Goal: Task Accomplishment & Management: Complete application form

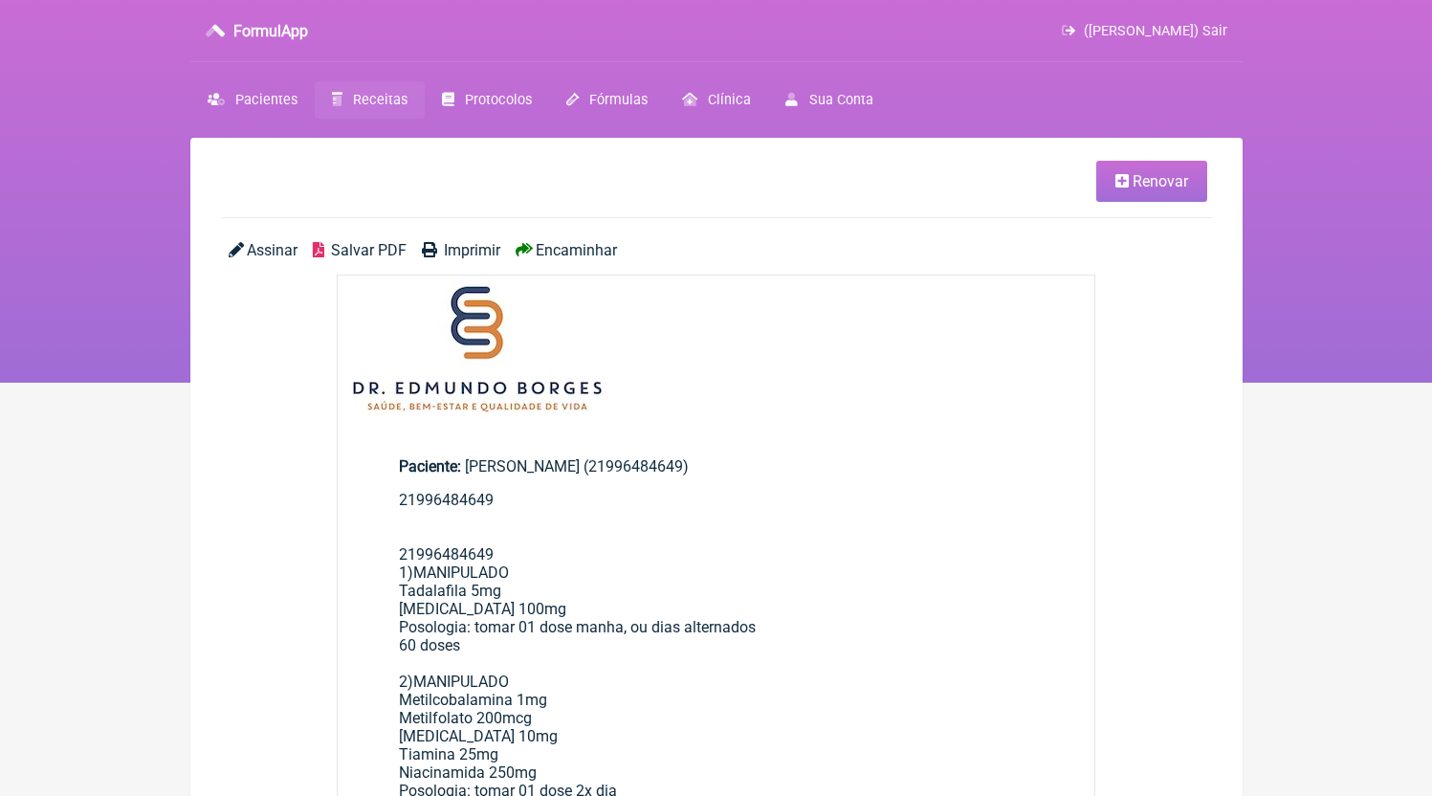
click at [337, 96] on icon at bounding box center [337, 99] width 11 height 13
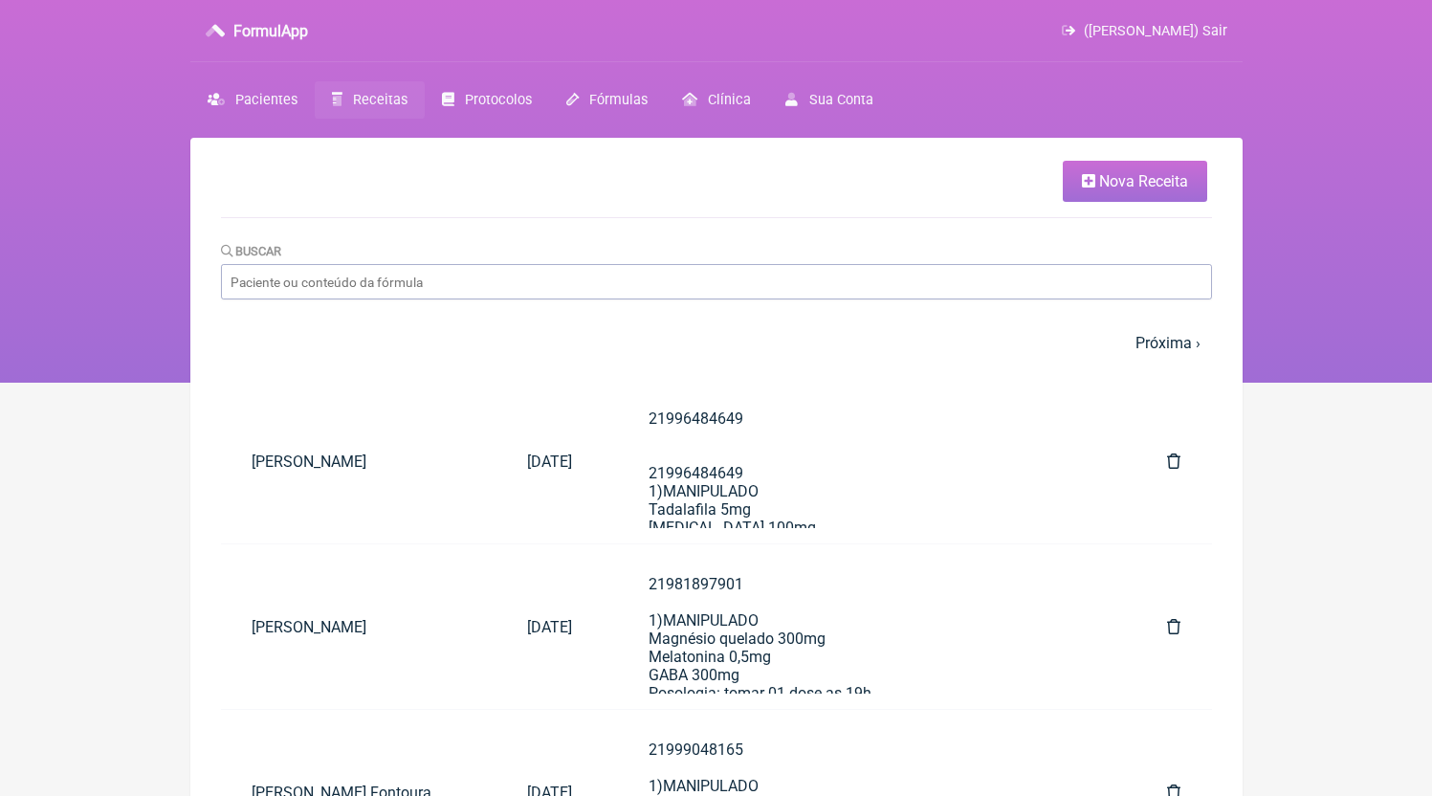
click at [1078, 185] on link "Nova Receita" at bounding box center [1135, 181] width 144 height 41
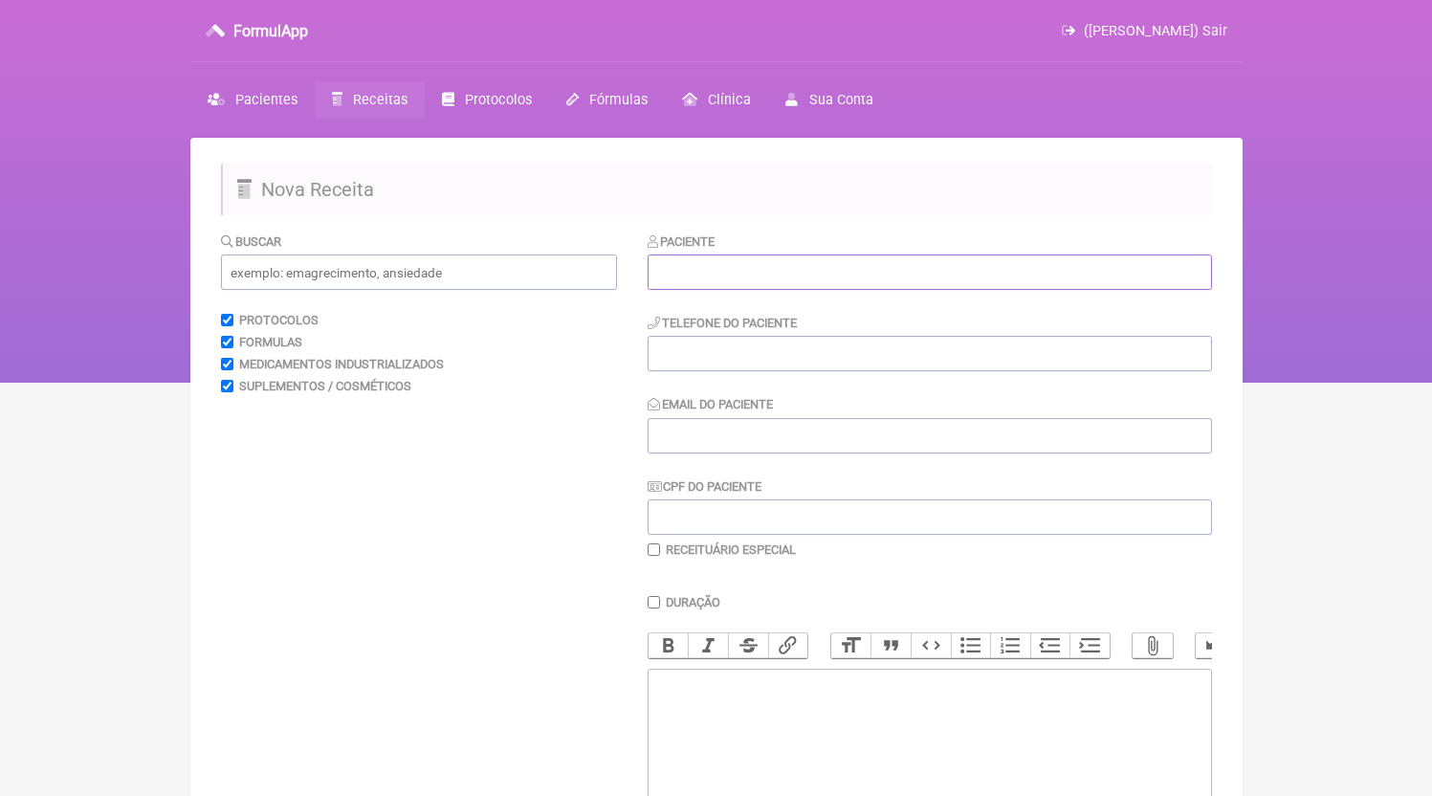
click at [674, 278] on input "text" at bounding box center [930, 271] width 564 height 35
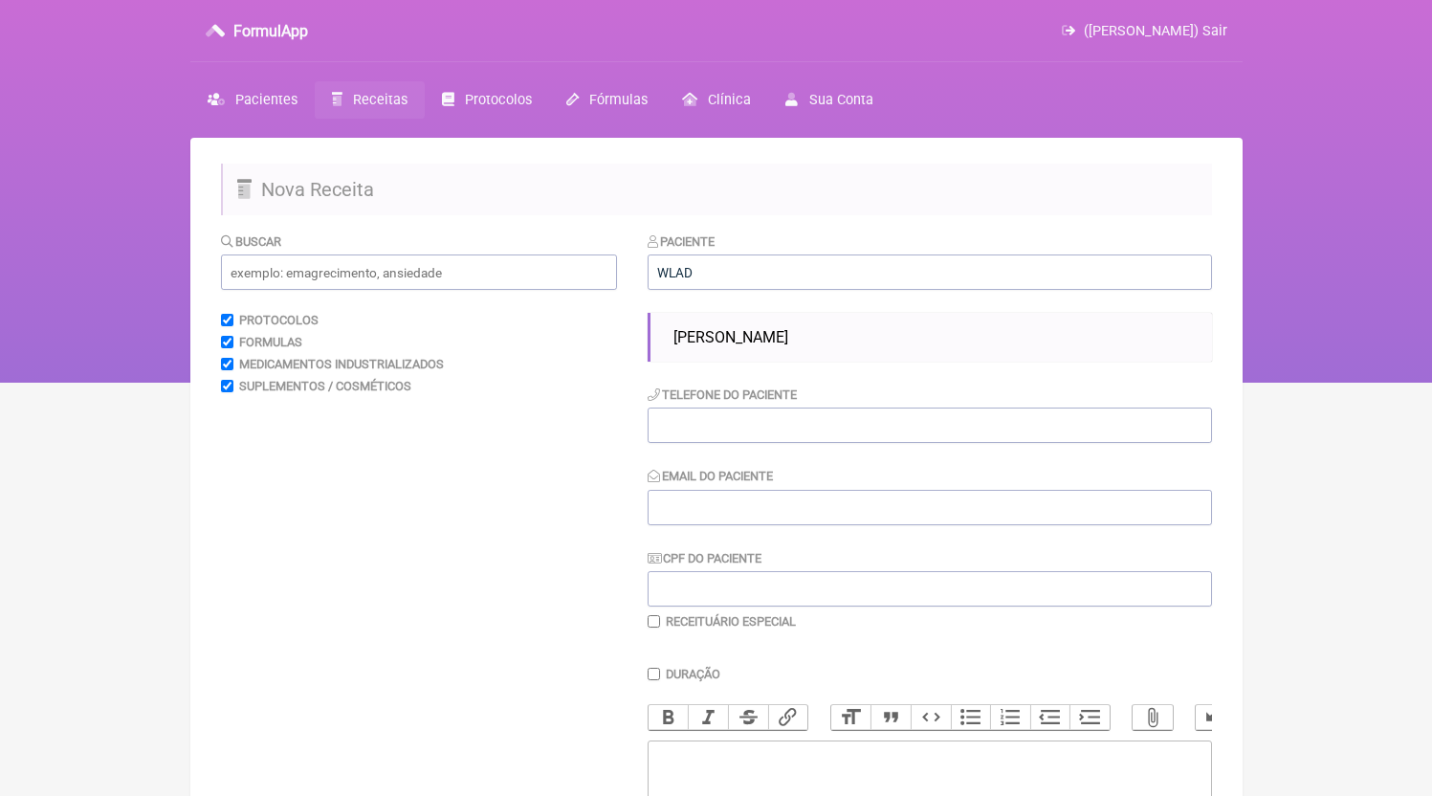
click at [830, 312] on div "Paciente [PERSON_NAME] Telefone do Paciente Email do Paciente CPF do Paciente R…" at bounding box center [930, 431] width 564 height 398
click at [827, 320] on ul "[PERSON_NAME]" at bounding box center [930, 337] width 564 height 49
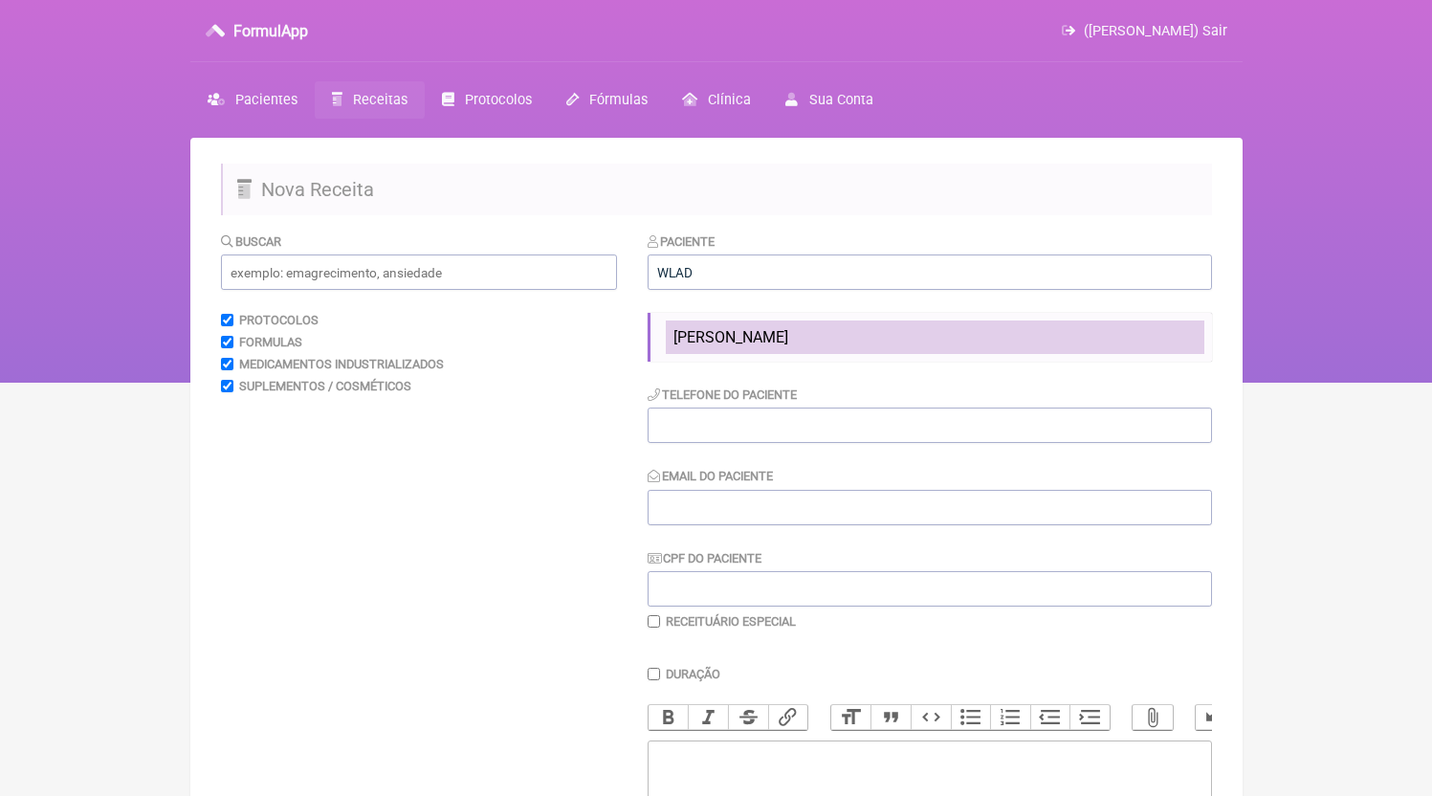
click at [824, 329] on li "[PERSON_NAME]" at bounding box center [935, 336] width 539 height 33
type input "[PERSON_NAME]"
type input "21995708333"
type input "[EMAIL_ADDRESS][DOMAIN_NAME]"
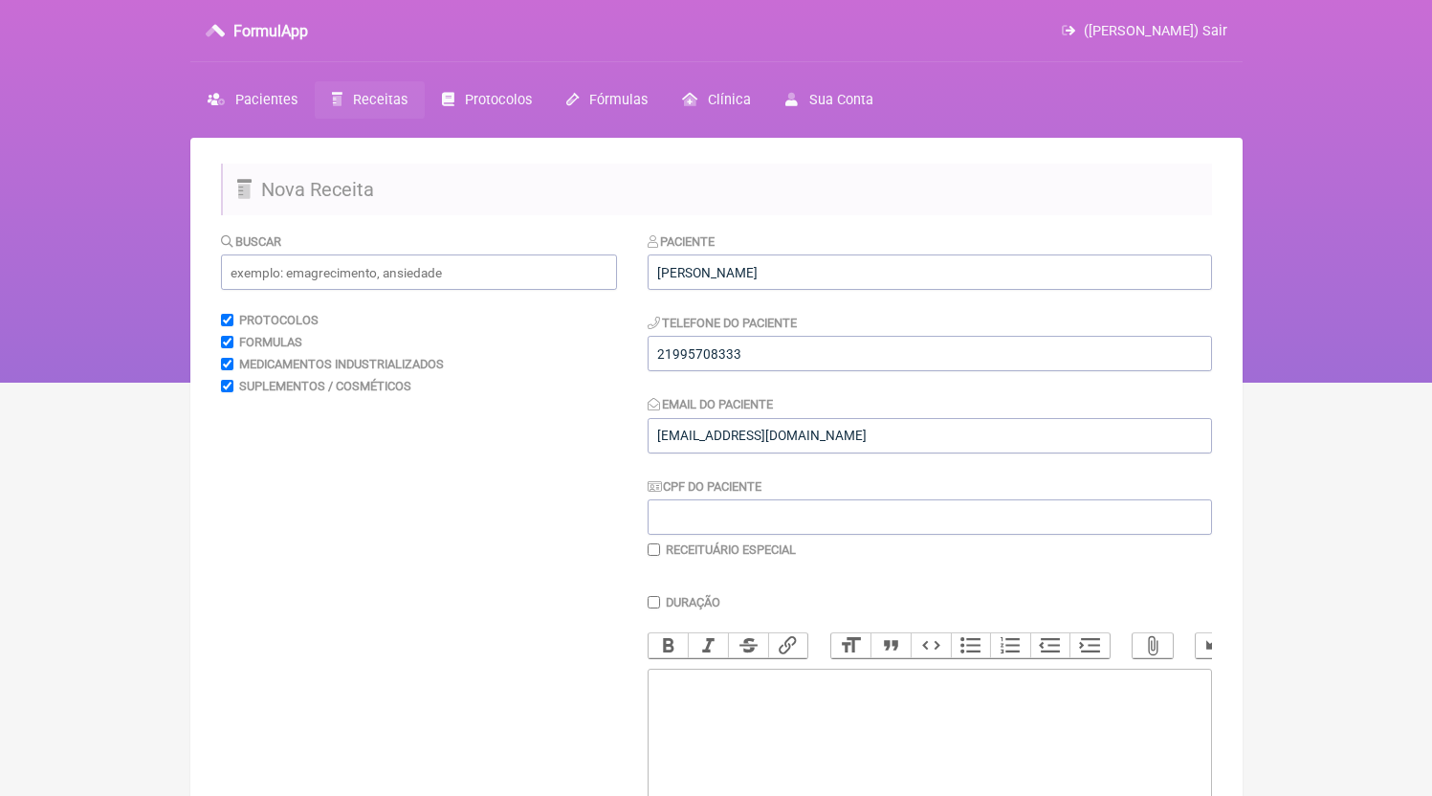
click at [774, 373] on div "Paciente [PERSON_NAME] Telefone do Paciente 21995708333 Email do Paciente [EMAI…" at bounding box center [930, 395] width 564 height 326
click at [774, 371] on input "21995708333" at bounding box center [930, 353] width 564 height 35
click at [754, 743] on trix-editor at bounding box center [930, 784] width 564 height 230
paste trix-editor "<div>21995708333</div>"
paste trix-editor "<div>21995708333<br><br>1) MANIPULADO<br>Ioimbina | 5mg<br>Cafeína | 150mg<br>L…"
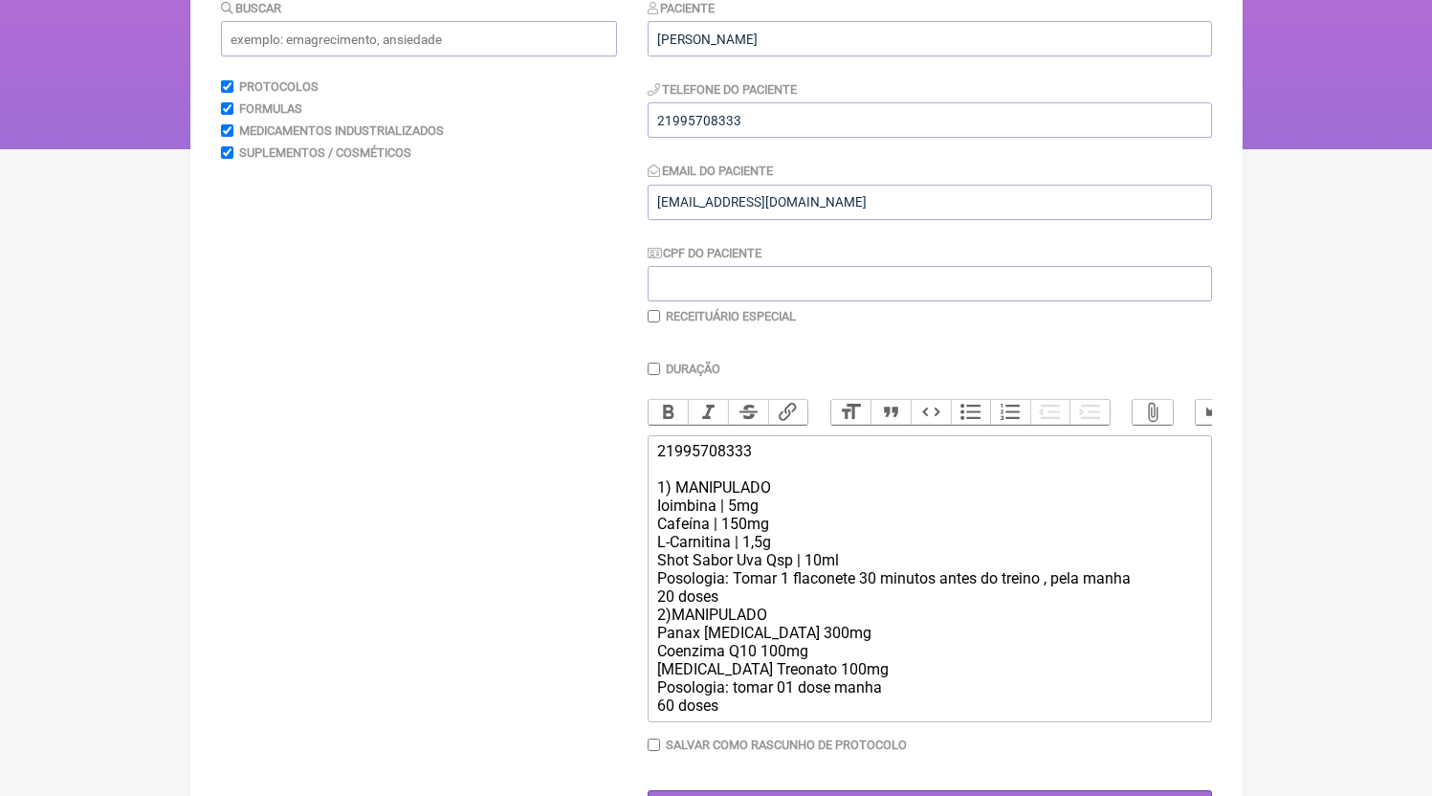
scroll to position [314, 0]
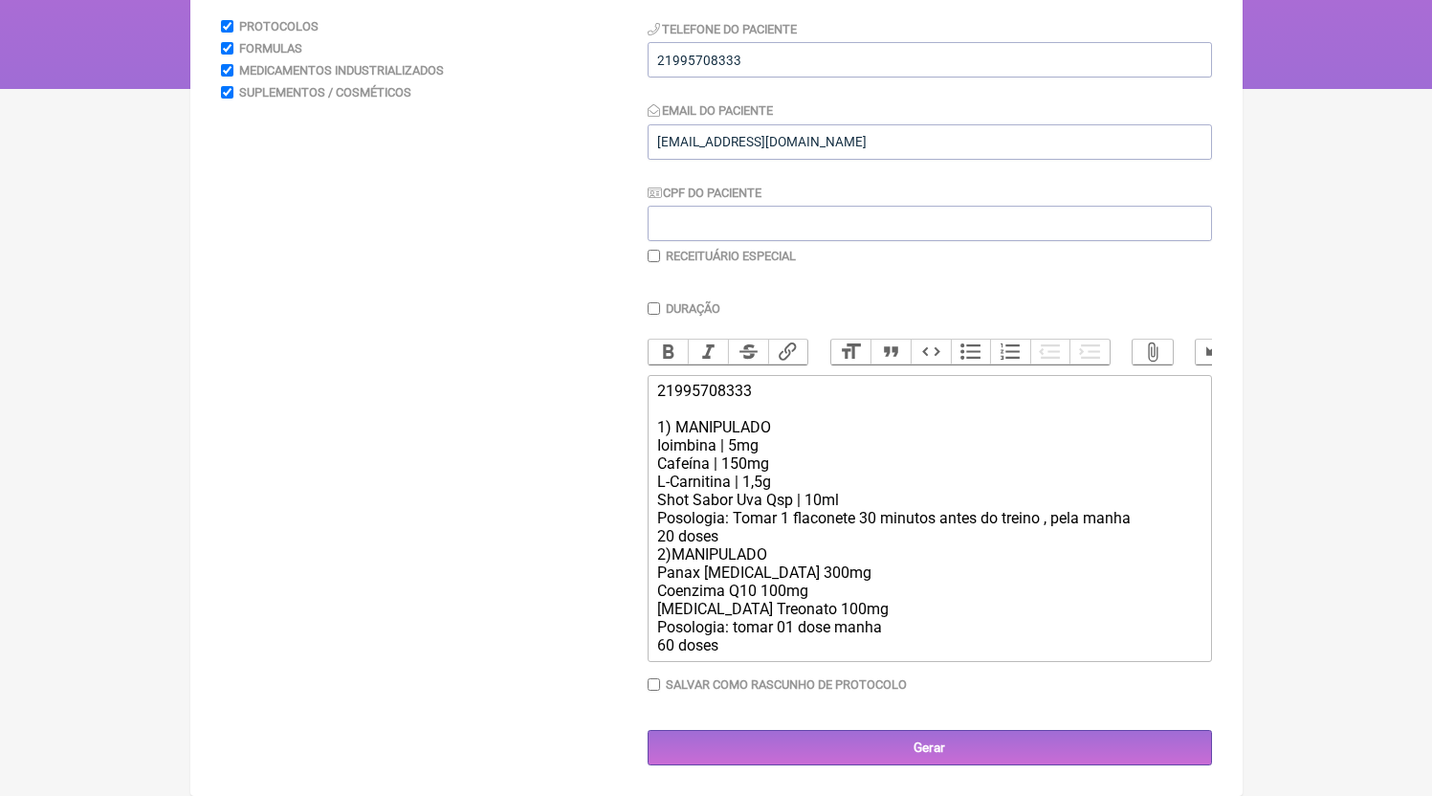
click at [755, 533] on div "21995708333 1) MANIPULADO Ioimbina | 5mg Cafeína | 150mg L-Carnitina | 1,5g Sho…" at bounding box center [928, 518] width 543 height 273
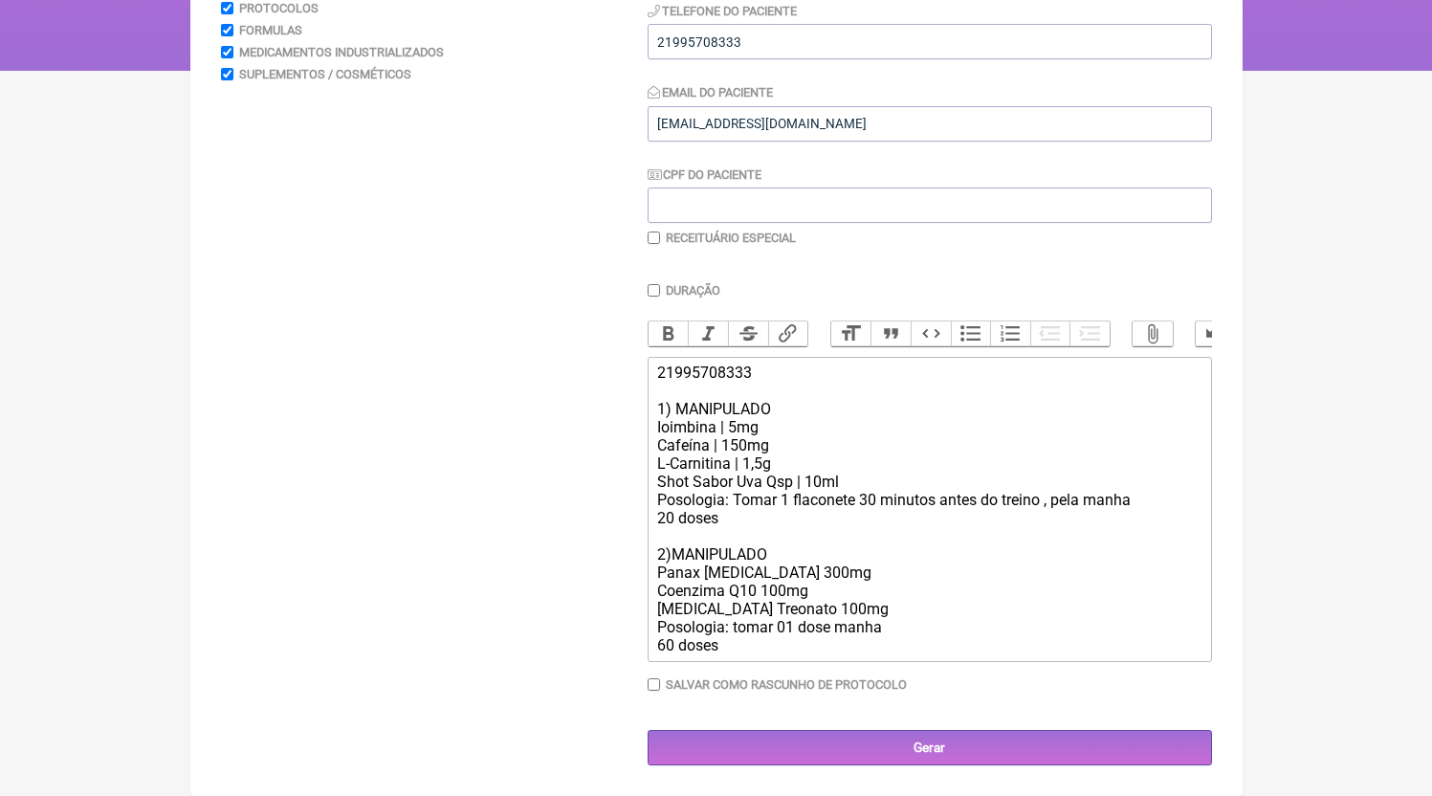
click at [738, 467] on div "21995708333 1) MANIPULADO Ioimbina | 5mg Cafeína | 150mg L-Carnitina | 1,5g Sho…" at bounding box center [928, 509] width 543 height 291
click at [735, 445] on div "21995708333 1) MANIPULADO Ioimbina | 5mg Cafeína | 200mg L-Carnitina | 1,5g Sho…" at bounding box center [928, 509] width 543 height 291
type trix-editor "<div>21995708333<br><br>1) MANIPULADO<br>Ioimbina | 7,5mg<br>Cafeína | 200mg<br…"
click at [810, 654] on div "21995708333 1) MANIPULADO Ioimbina | 7,5mg Cafeína | 200mg L-Carnitina | 1,5g S…" at bounding box center [928, 509] width 543 height 291
click at [854, 637] on div "21995708333 1) MANIPULADO Ioimbina | 7,5mg Cafeína | 200mg L-Carnitina | 1,5g S…" at bounding box center [928, 509] width 543 height 291
